Goal: Task Accomplishment & Management: Use online tool/utility

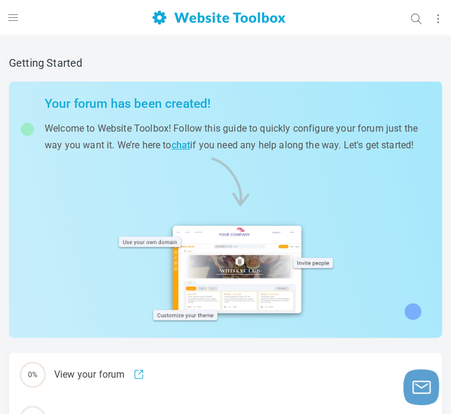
click at [300, 119] on div "Community Forum tnt4848.discussion.community/?authtoken=72d1014879d7b6c3819f50c…" at bounding box center [225, 397] width 451 height 722
click at [121, 52] on icon at bounding box center [123, 52] width 19 height 10
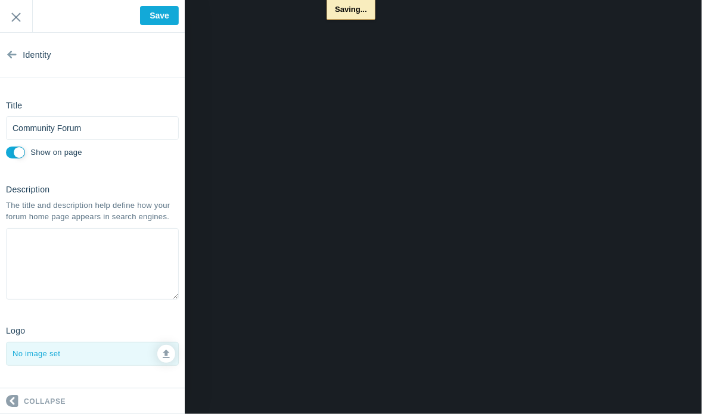
type input "Saved"
click at [15, 8] on input "Exit" at bounding box center [16, 16] width 32 height 33
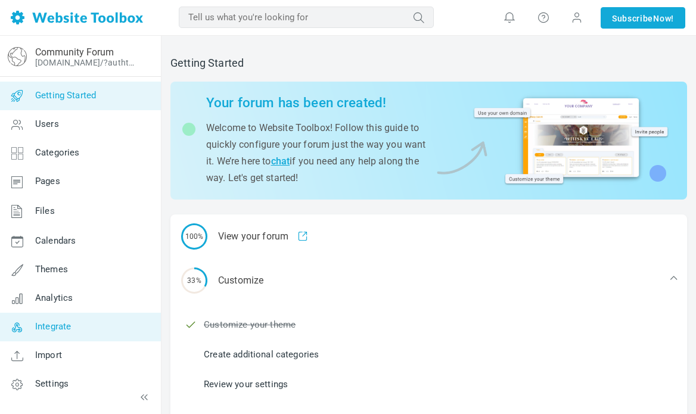
click at [48, 327] on span "Integrate" at bounding box center [53, 326] width 36 height 11
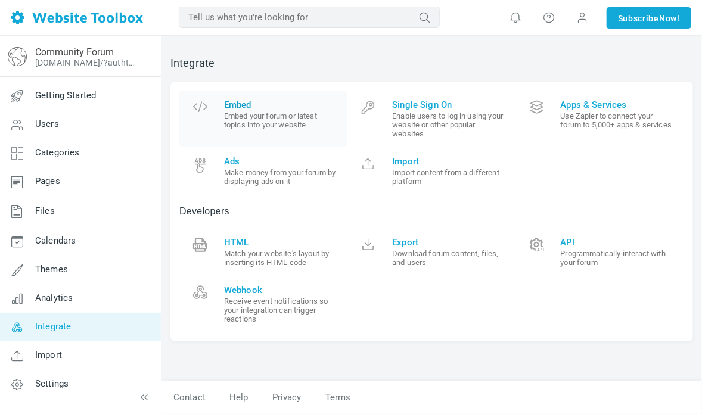
click at [300, 107] on span "Embed" at bounding box center [281, 104] width 114 height 11
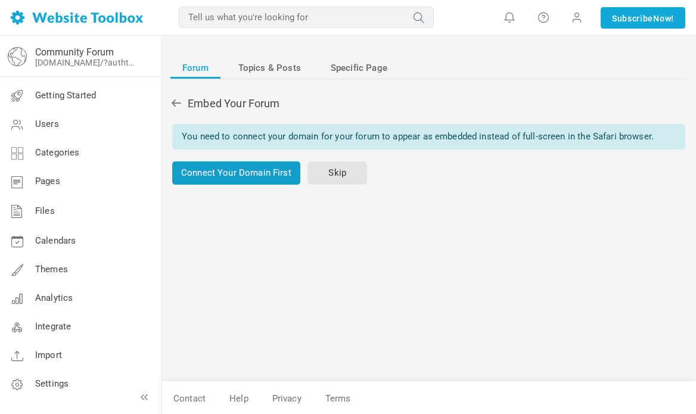
click at [262, 170] on link "Connect Your Domain First" at bounding box center [236, 172] width 128 height 23
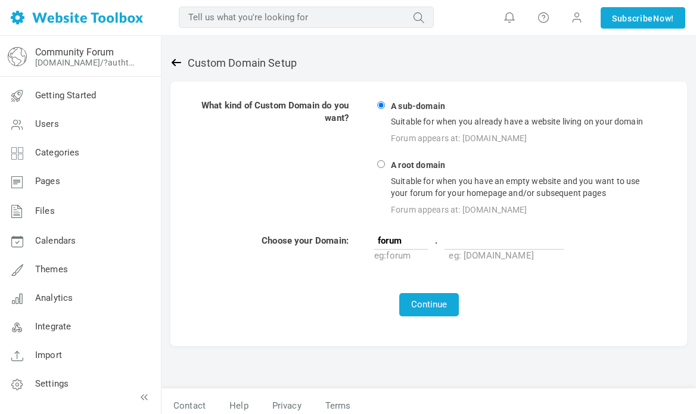
click at [172, 64] on icon at bounding box center [176, 63] width 12 height 12
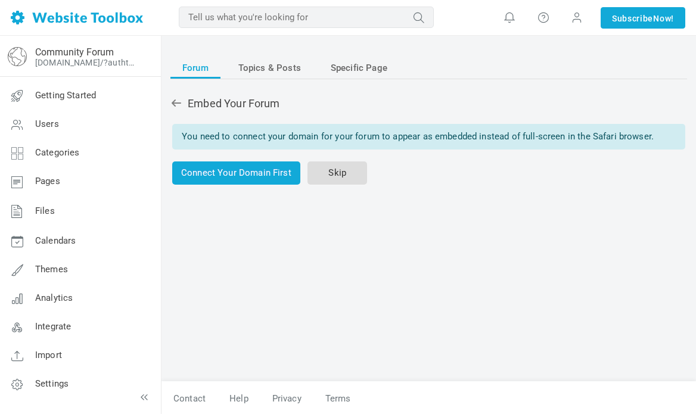
click at [335, 177] on link "Skip" at bounding box center [337, 172] width 60 height 23
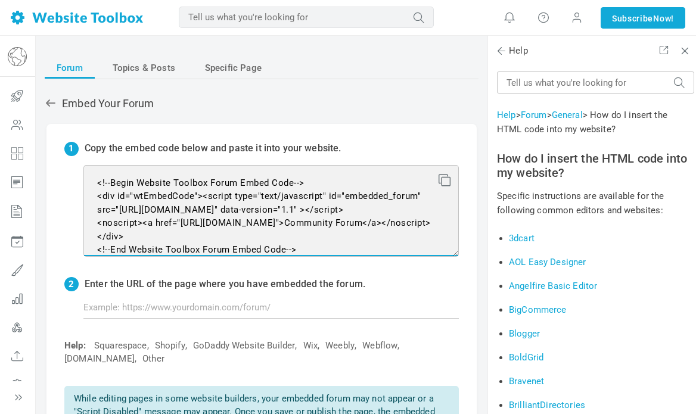
click at [240, 208] on textarea "<!--Begin Website Toolbox Forum Embed Code--> <div id="wtEmbedCode"><script typ…" at bounding box center [270, 211] width 375 height 92
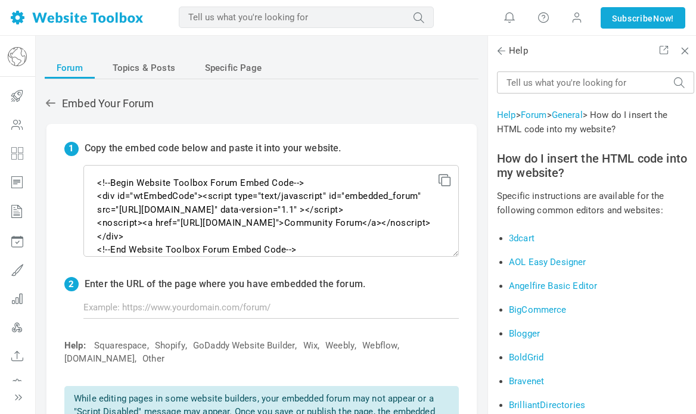
click at [438, 180] on icon at bounding box center [442, 178] width 8 height 8
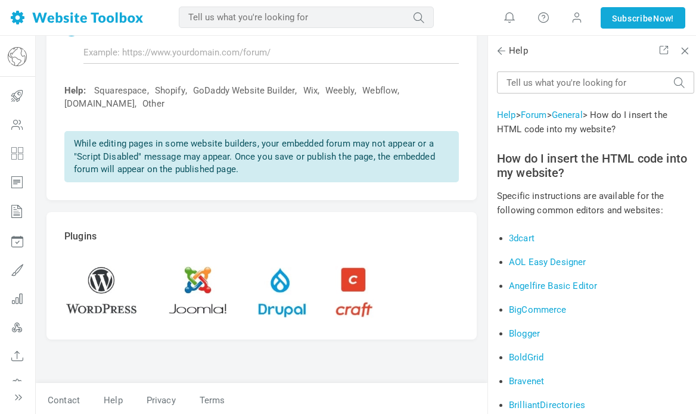
scroll to position [257, 0]
